Goal: Ask a question

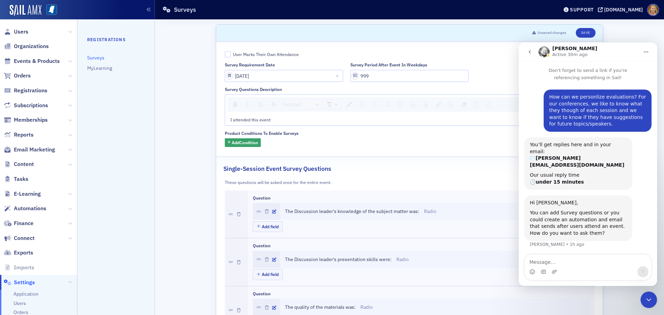
scroll to position [104, 0]
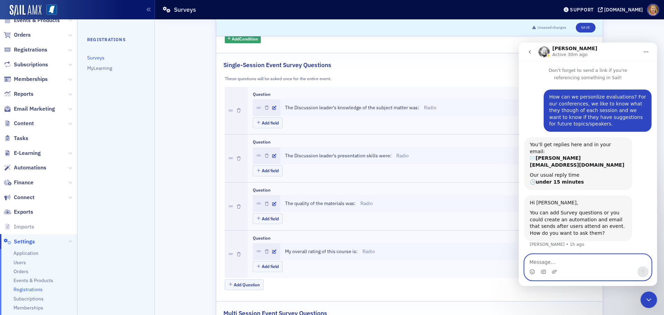
click at [557, 262] on textarea "Message…" at bounding box center [588, 261] width 127 height 12
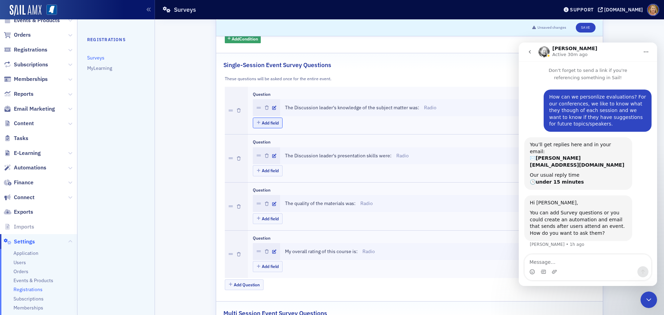
click at [267, 122] on button "Add field" at bounding box center [268, 123] width 30 height 11
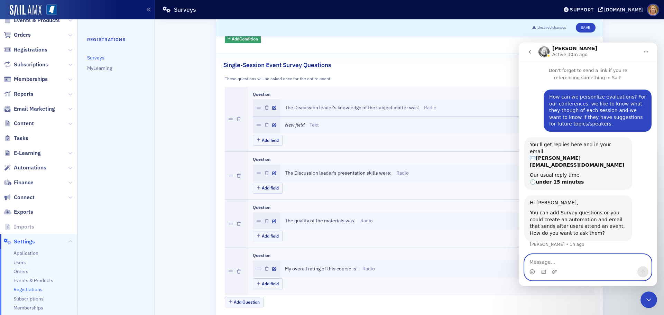
click at [540, 263] on textarea "Message…" at bounding box center [588, 261] width 127 height 12
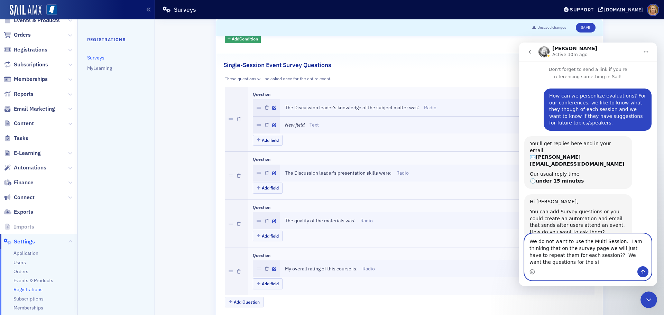
scroll to position [8, 0]
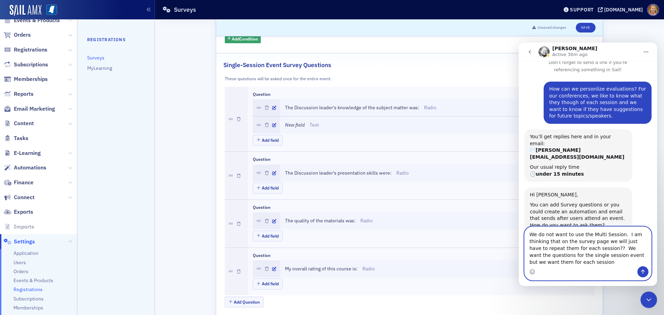
type textarea "We do not want to use the Multi Session. I am thinking that on the survey page …"
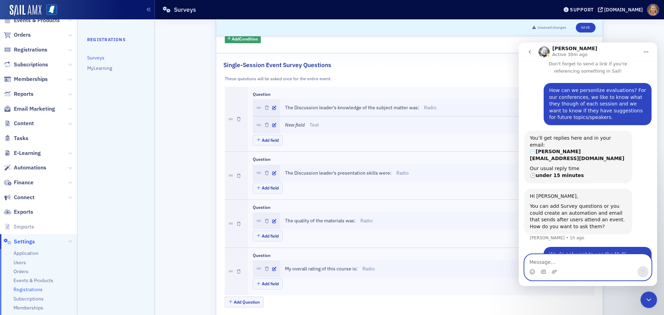
scroll to position [35, 0]
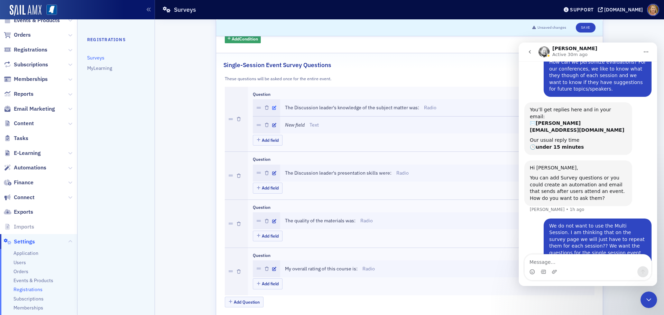
click at [272, 108] on icon "button" at bounding box center [274, 108] width 4 height 4
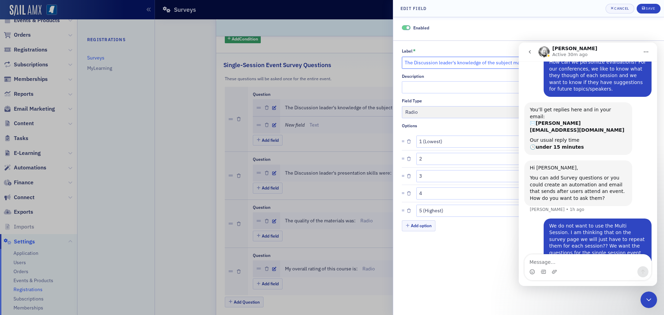
click at [406, 62] on input "The Discussion leader's knowledge of the subject matter was:" at bounding box center [512, 63] width 221 height 12
click at [511, 257] on div "Enabled Label * The Discussion leader's knowledge of the subject matter was: Re…" at bounding box center [528, 166] width 271 height 298
click at [649, 298] on icon "Close Intercom Messenger" at bounding box center [649, 300] width 8 height 8
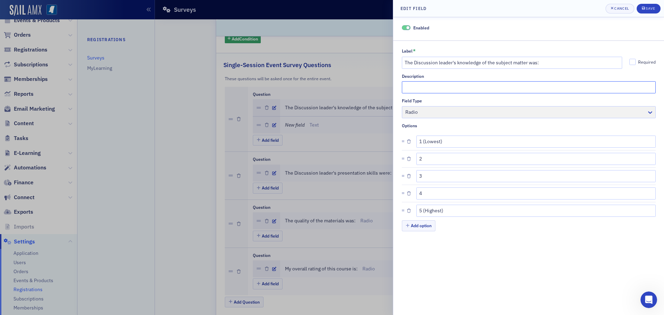
click at [408, 89] on input "Description" at bounding box center [529, 87] width 254 height 12
click at [409, 88] on input "Description" at bounding box center [529, 87] width 254 height 12
click at [361, 30] on div at bounding box center [332, 157] width 664 height 315
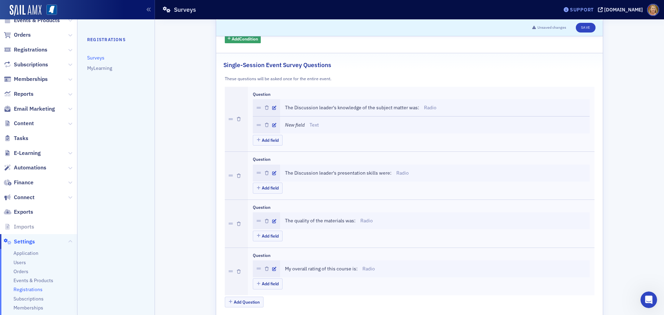
click at [585, 10] on div "Support" at bounding box center [582, 10] width 24 height 6
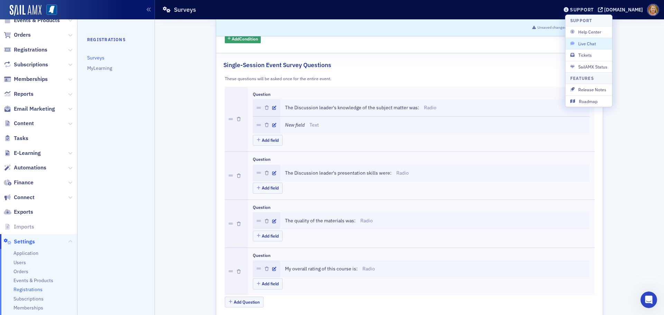
click at [591, 44] on span "Live Chat" at bounding box center [588, 43] width 37 height 6
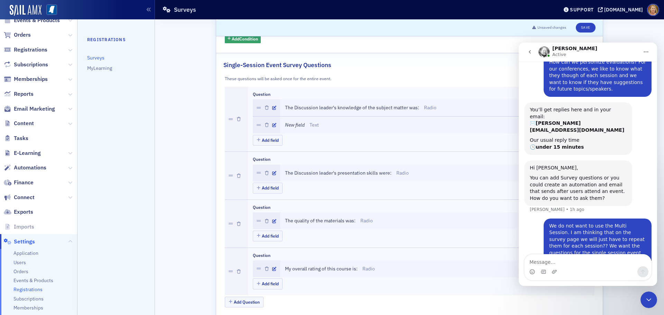
click at [648, 298] on icon "Close Intercom Messenger" at bounding box center [649, 300] width 8 height 8
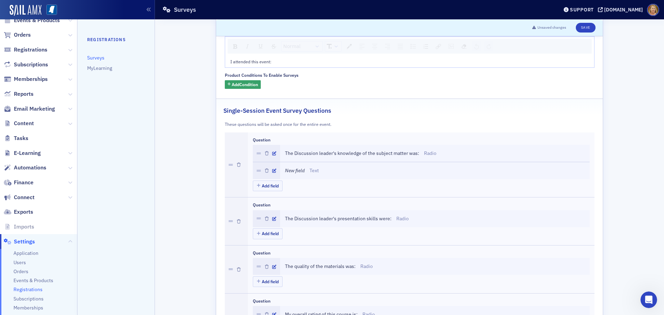
scroll to position [69, 0]
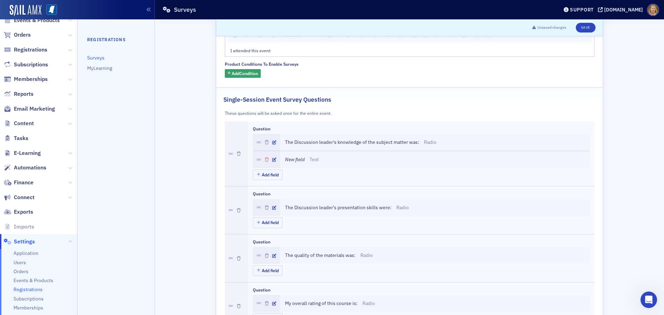
click at [265, 161] on icon "button" at bounding box center [267, 160] width 4 height 4
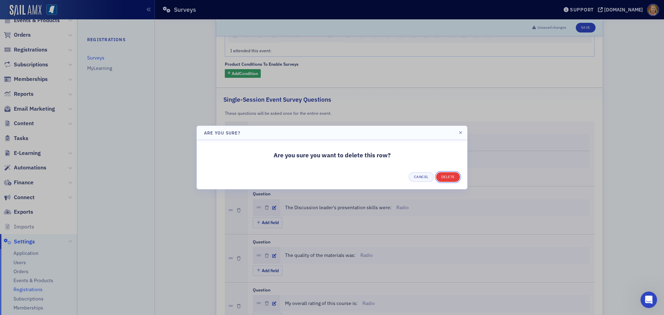
click at [446, 177] on button "Delete" at bounding box center [448, 177] width 24 height 10
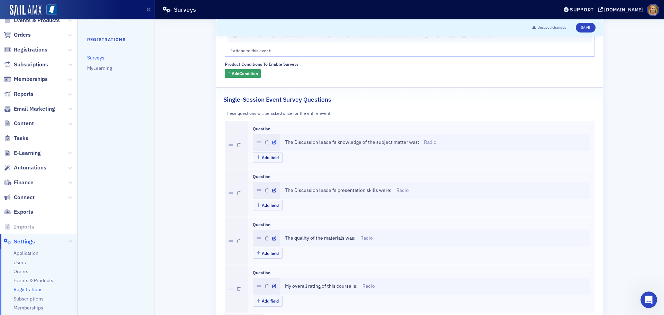
click at [272, 141] on icon "button" at bounding box center [274, 142] width 4 height 4
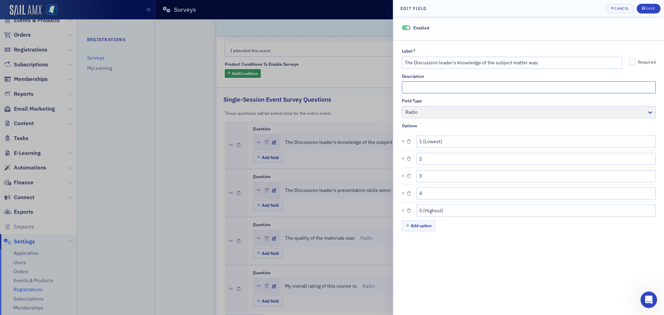
click at [429, 86] on input "Description" at bounding box center [529, 87] width 254 height 12
click at [390, 76] on div at bounding box center [332, 157] width 664 height 315
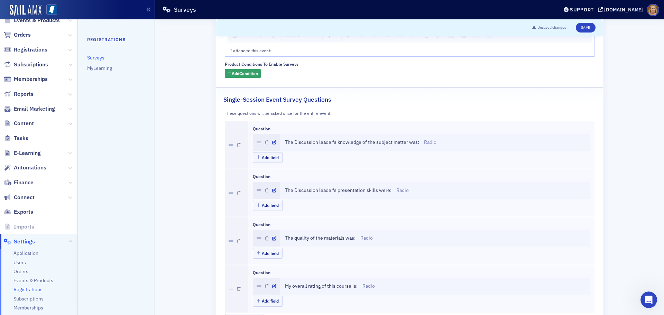
scroll to position [35, 0]
click at [594, 10] on div "Support" at bounding box center [582, 10] width 24 height 6
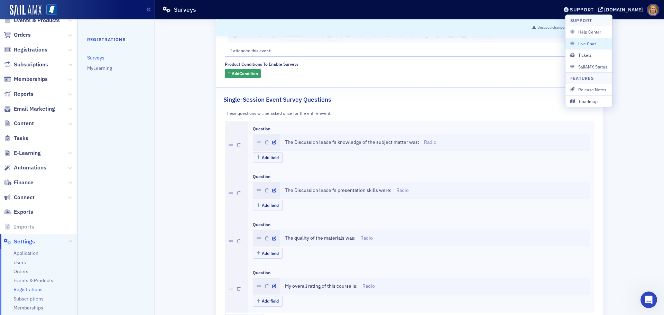
click at [595, 44] on span "Live Chat" at bounding box center [588, 43] width 37 height 6
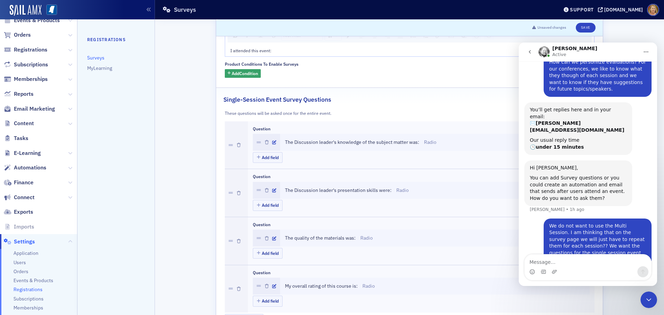
click at [550, 263] on textarea "Message…" at bounding box center [588, 261] width 127 height 12
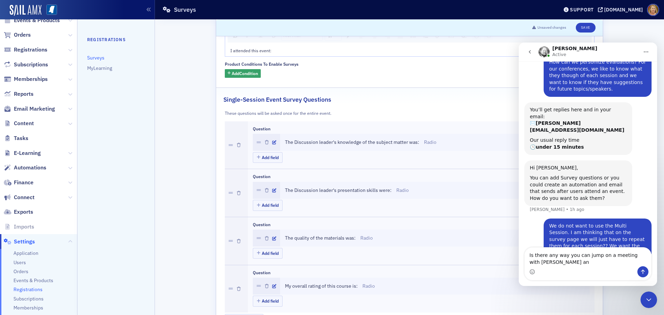
scroll to position [42, 0]
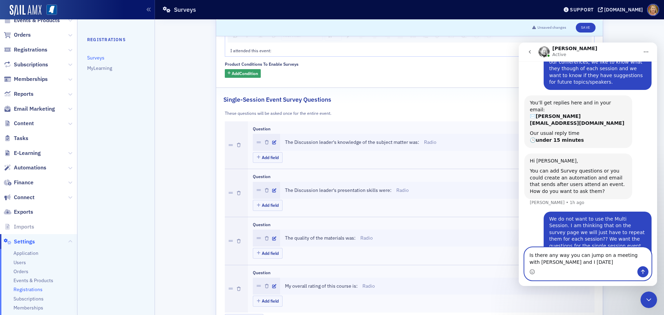
click at [568, 260] on textarea "Is there any way you can jump on a meeting with [PERSON_NAME] and I [DATE]" at bounding box center [588, 257] width 127 height 19
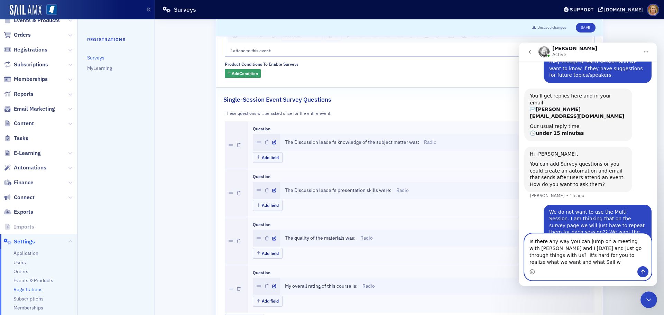
scroll to position [56, 0]
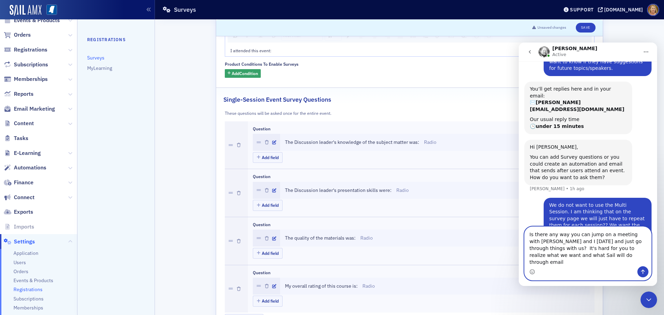
type textarea "Is there any way you can jump on a meeting with [PERSON_NAME] and I [DATE] and …"
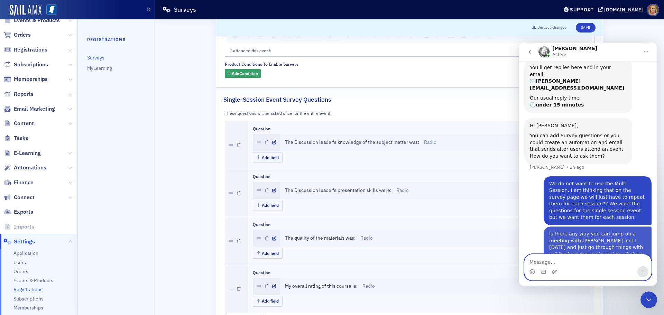
scroll to position [78, 0]
